Goal: Information Seeking & Learning: Learn about a topic

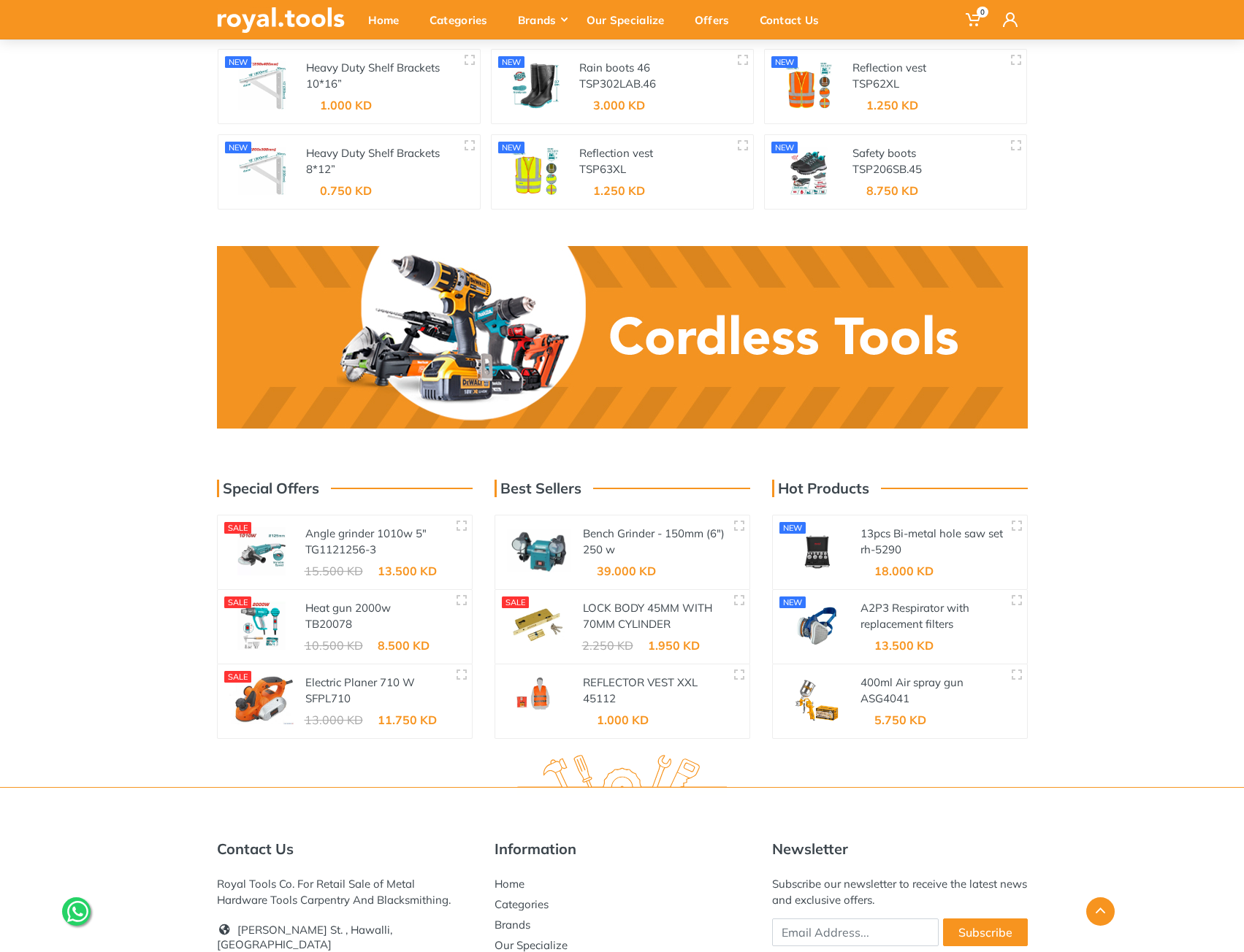
scroll to position [2176, 0]
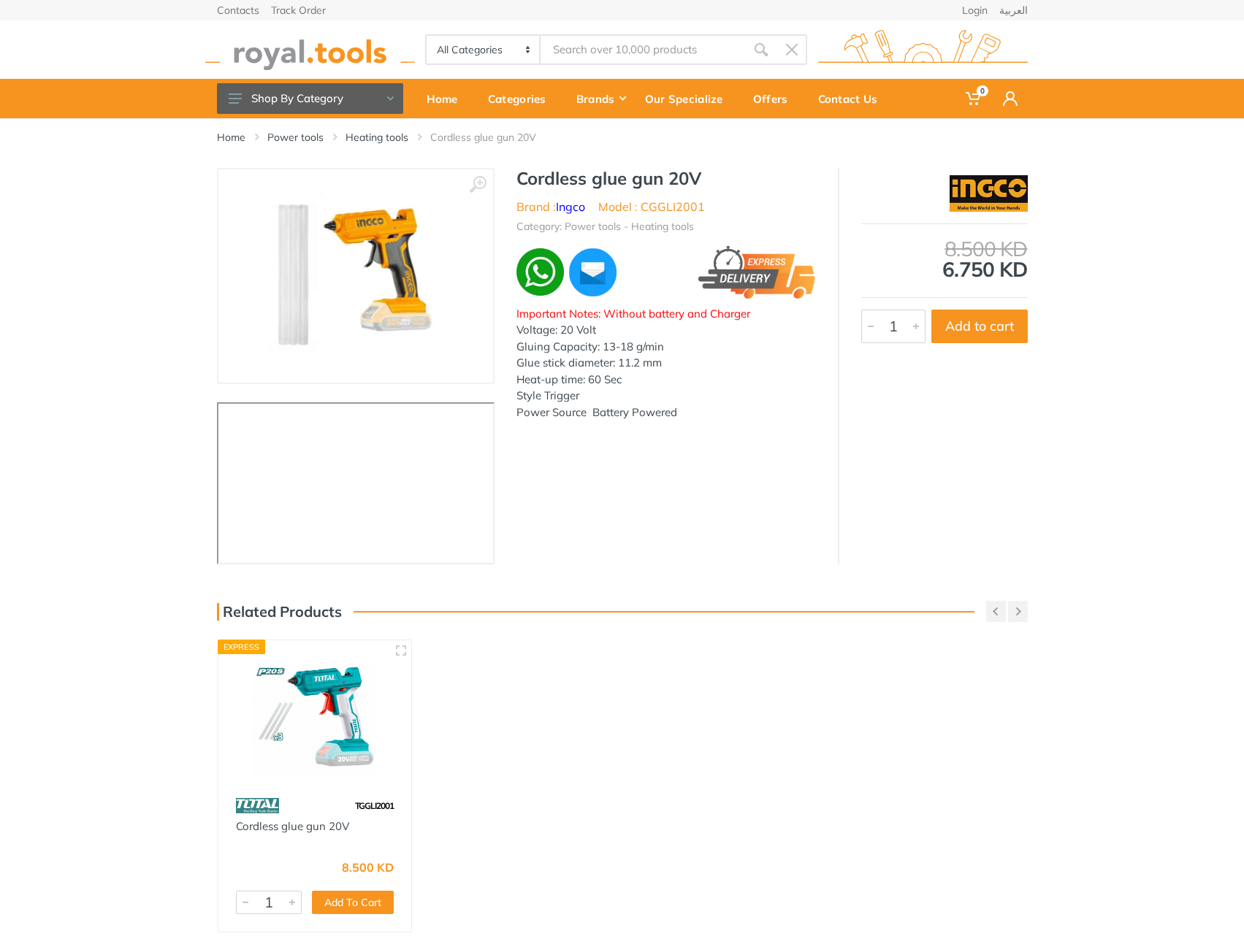
click at [366, 272] on img at bounding box center [355, 276] width 184 height 184
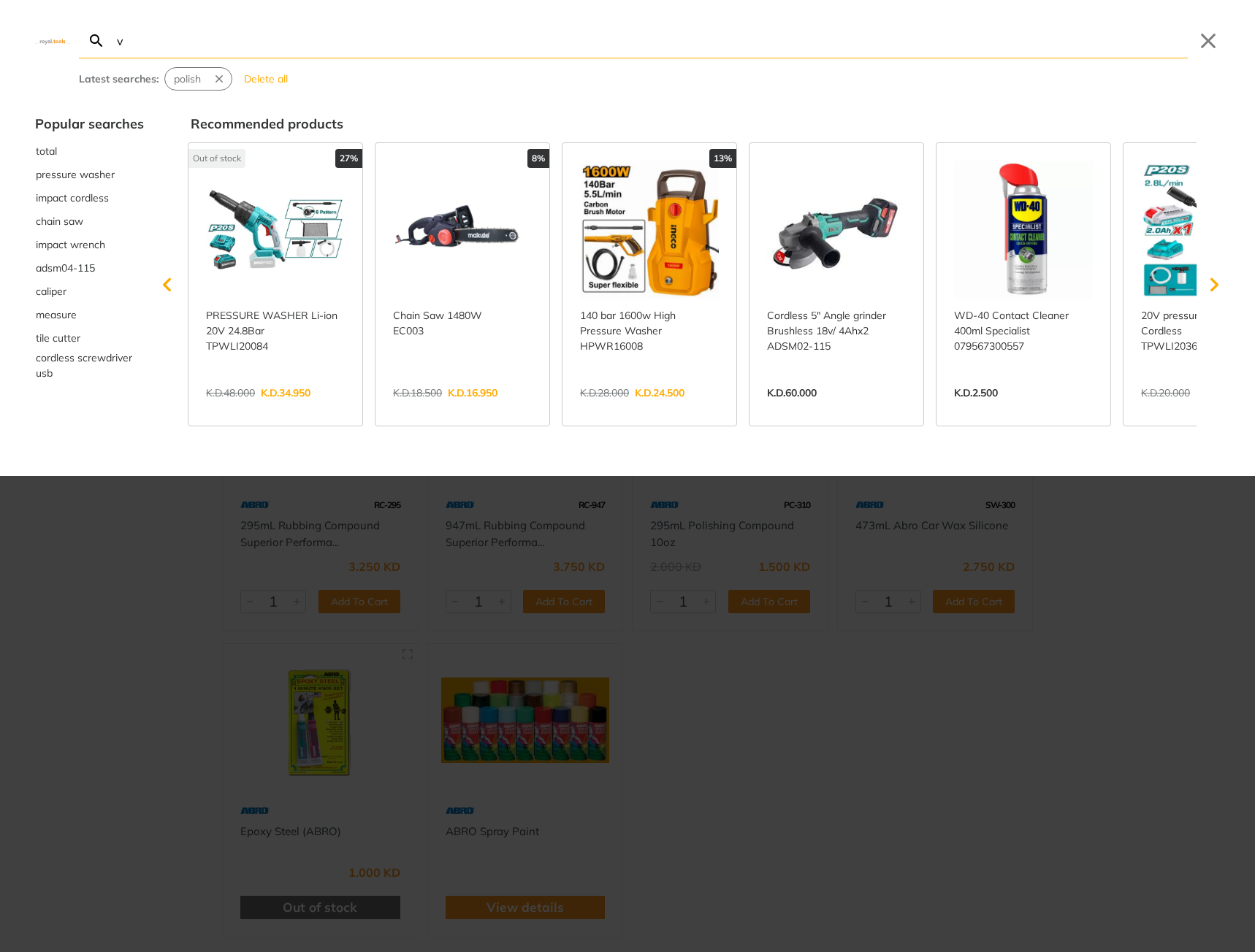
type input "v"
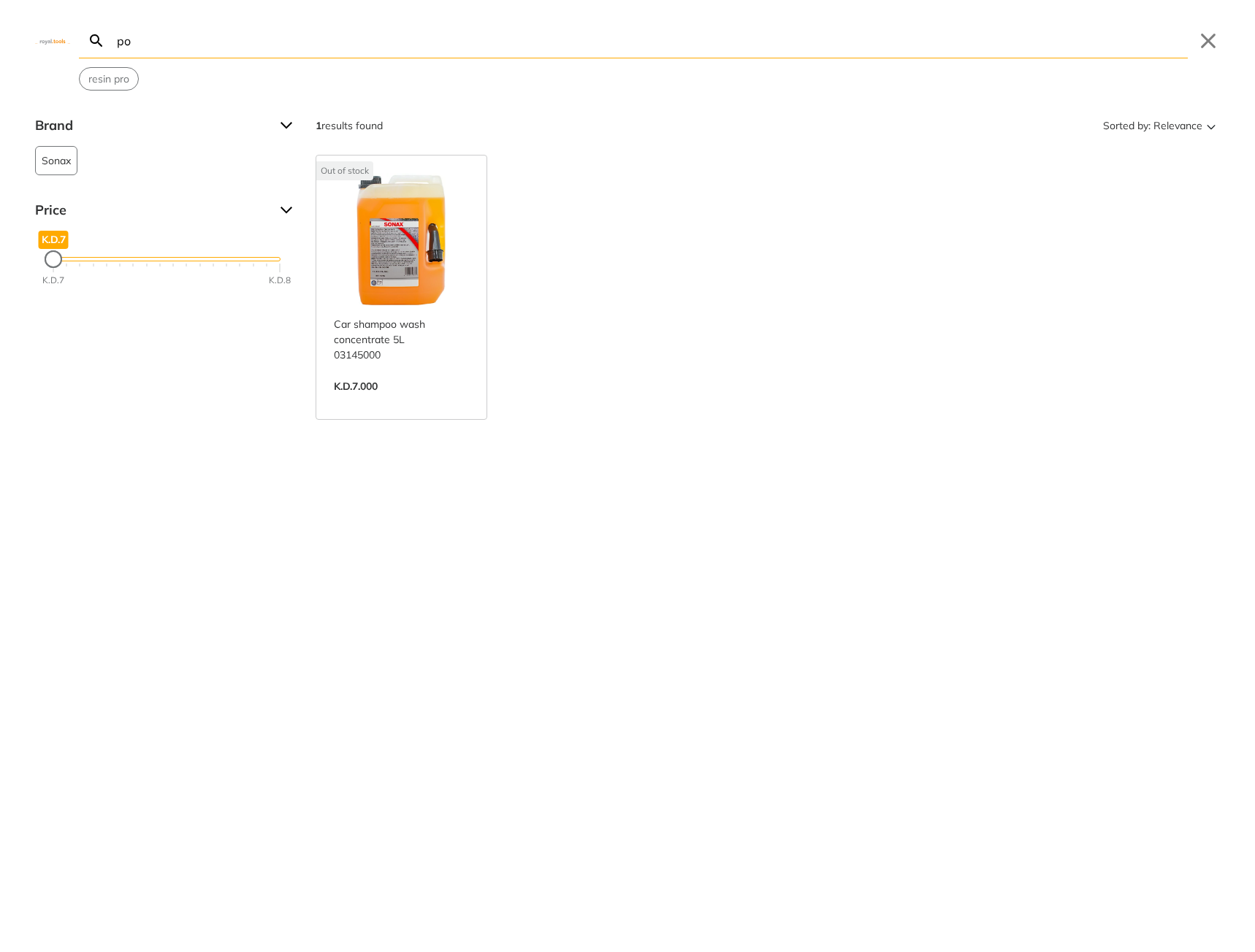
type input "p"
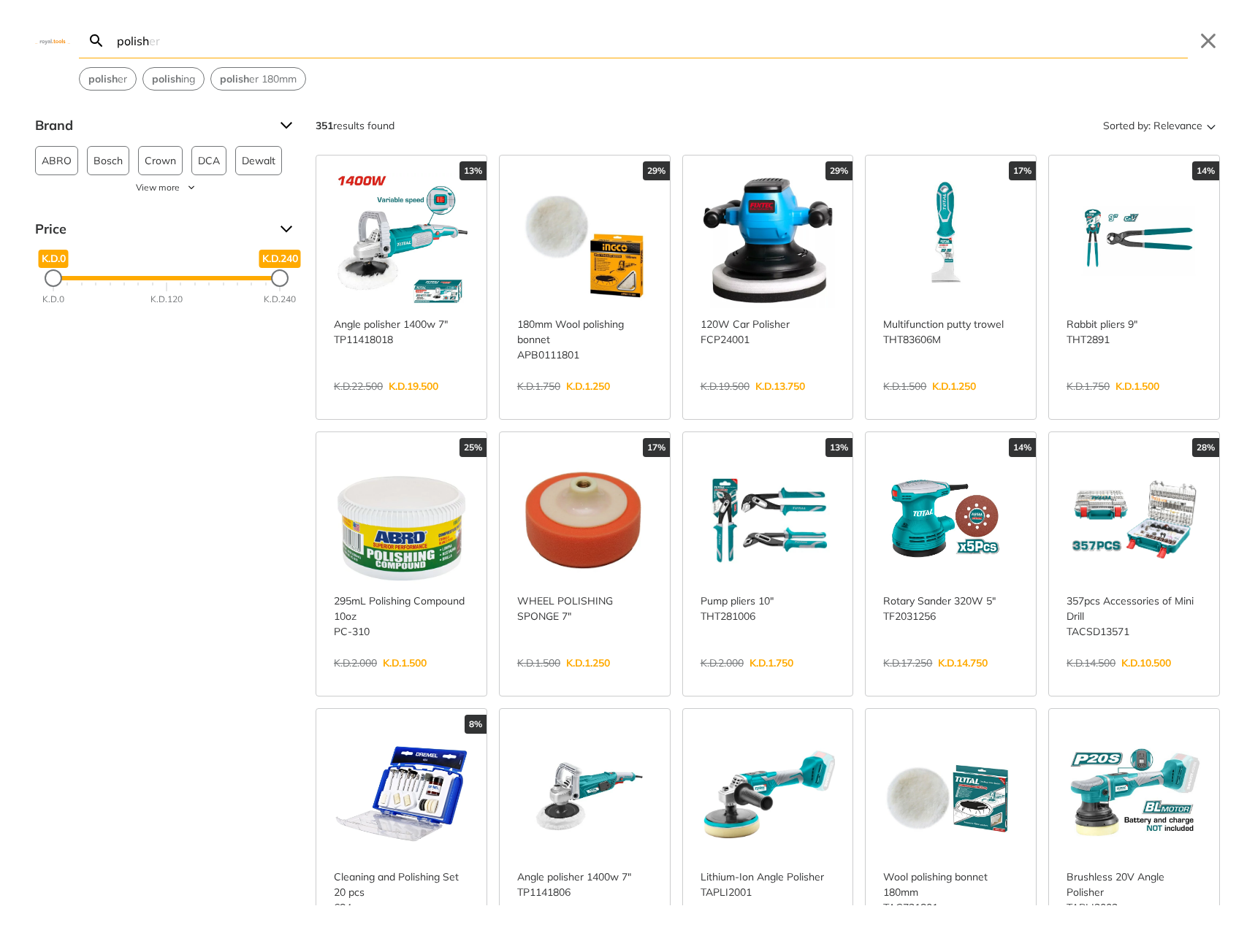
type input "polish"
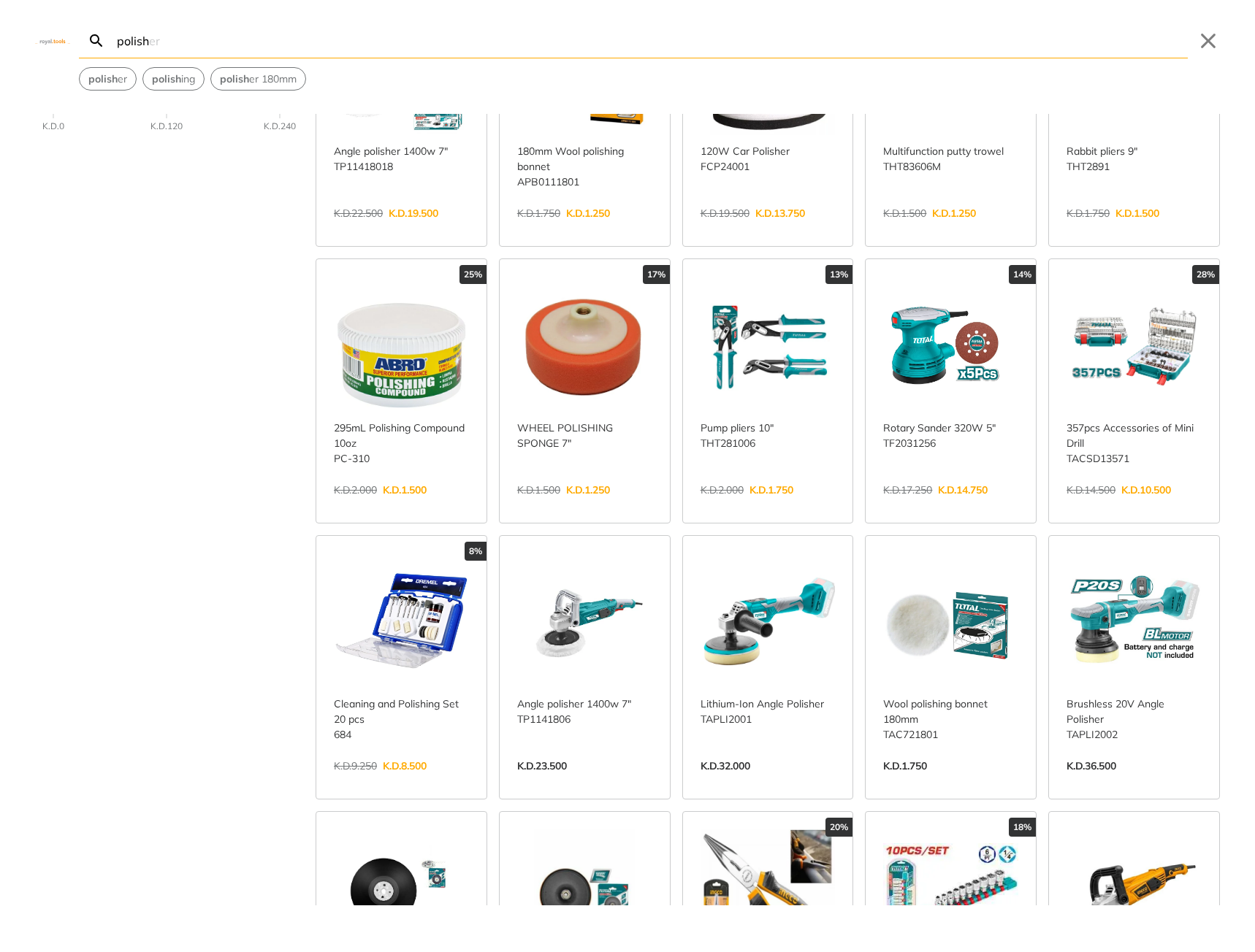
scroll to position [219, 0]
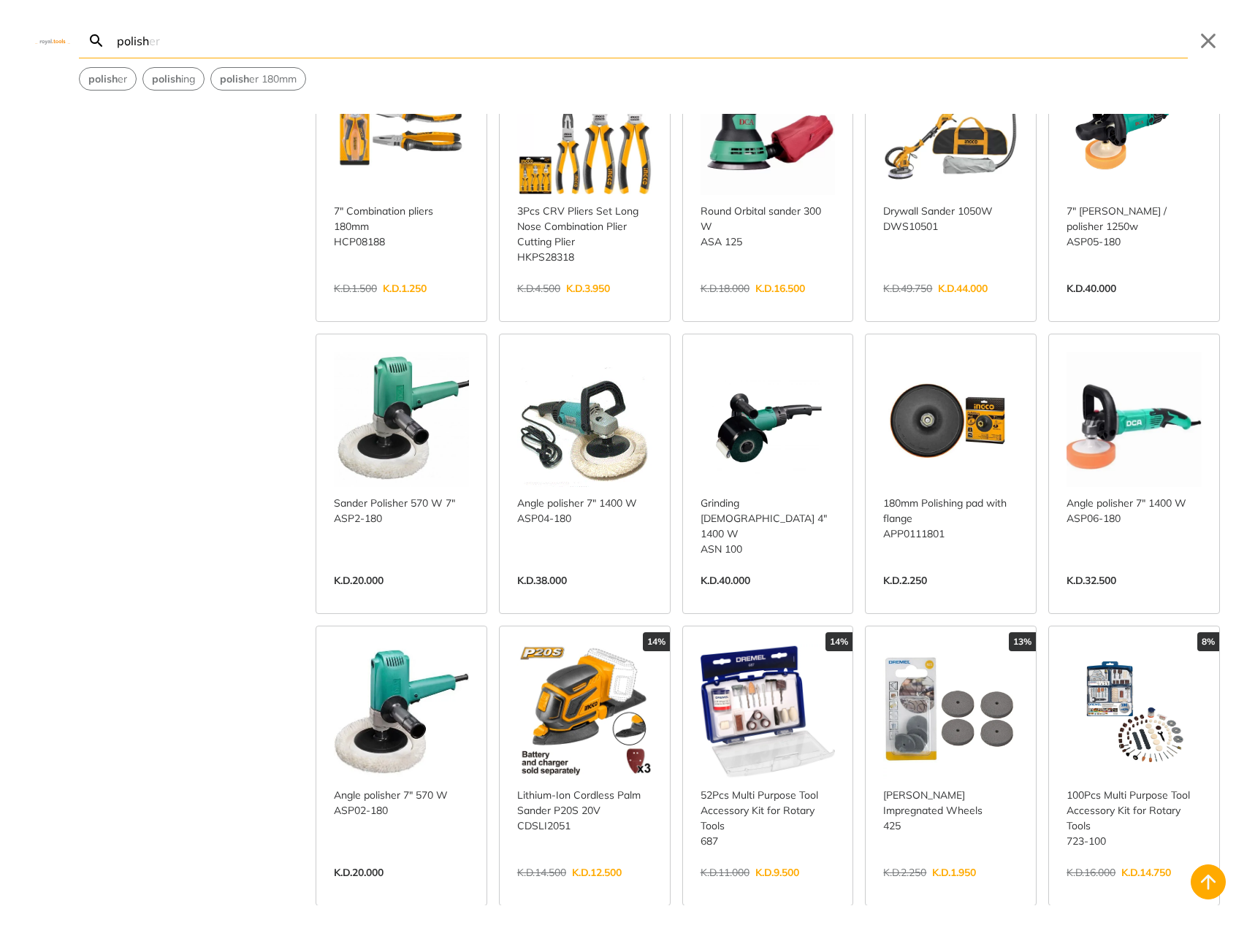
scroll to position [1387, 0]
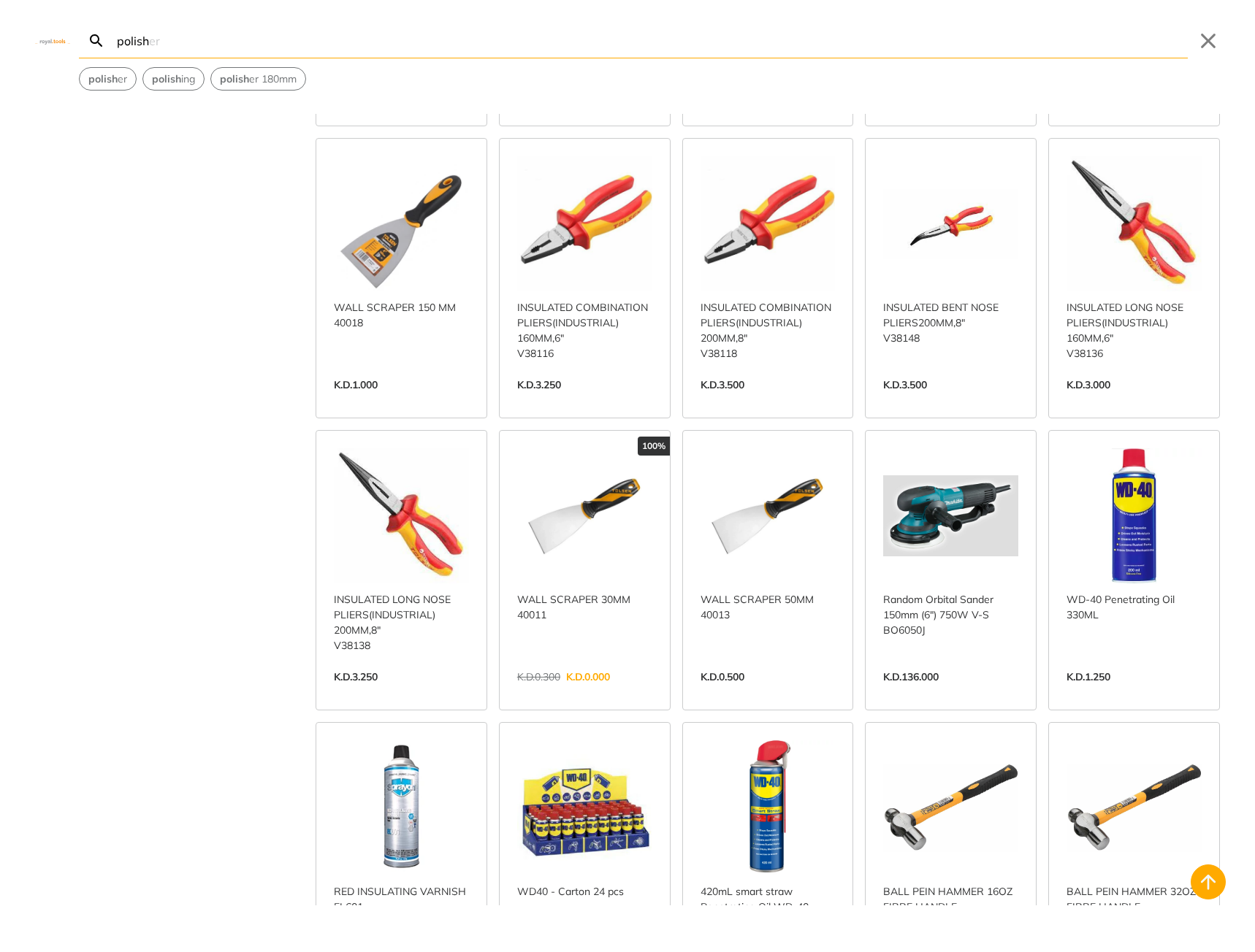
scroll to position [7174, 0]
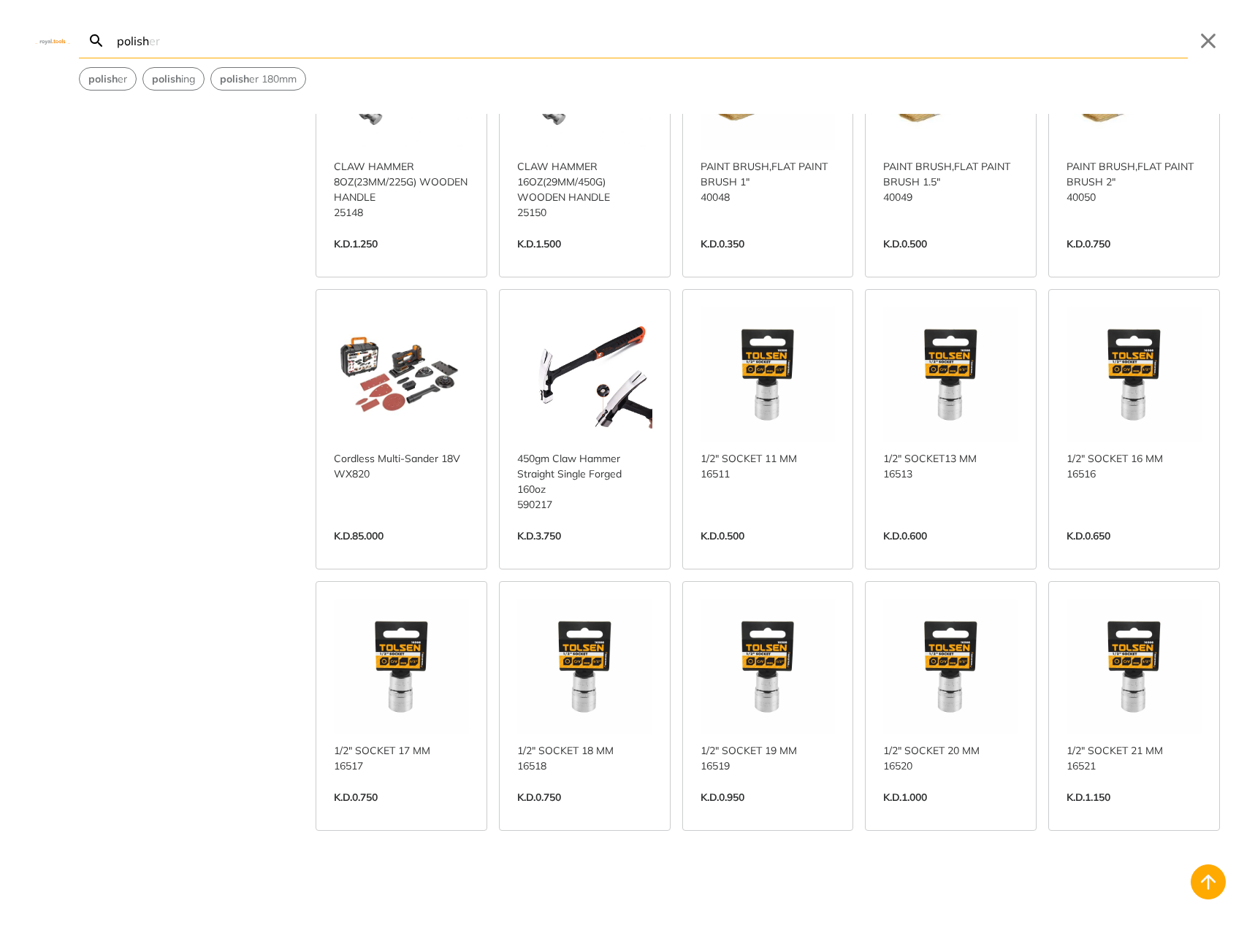
scroll to position [8303, 0]
